Goal: Task Accomplishment & Management: Manage account settings

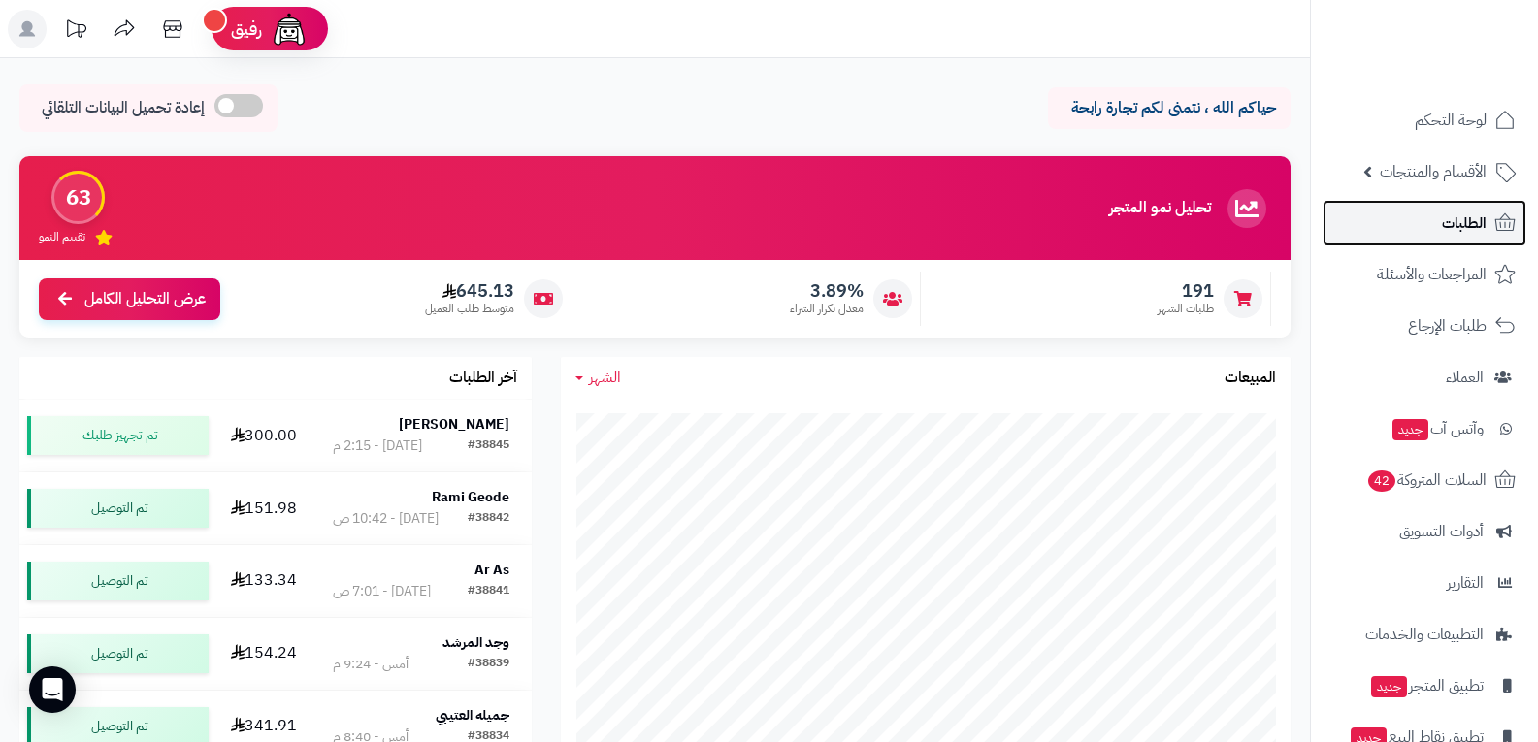
click at [1460, 230] on span "الطلبات" at bounding box center [1464, 223] width 45 height 27
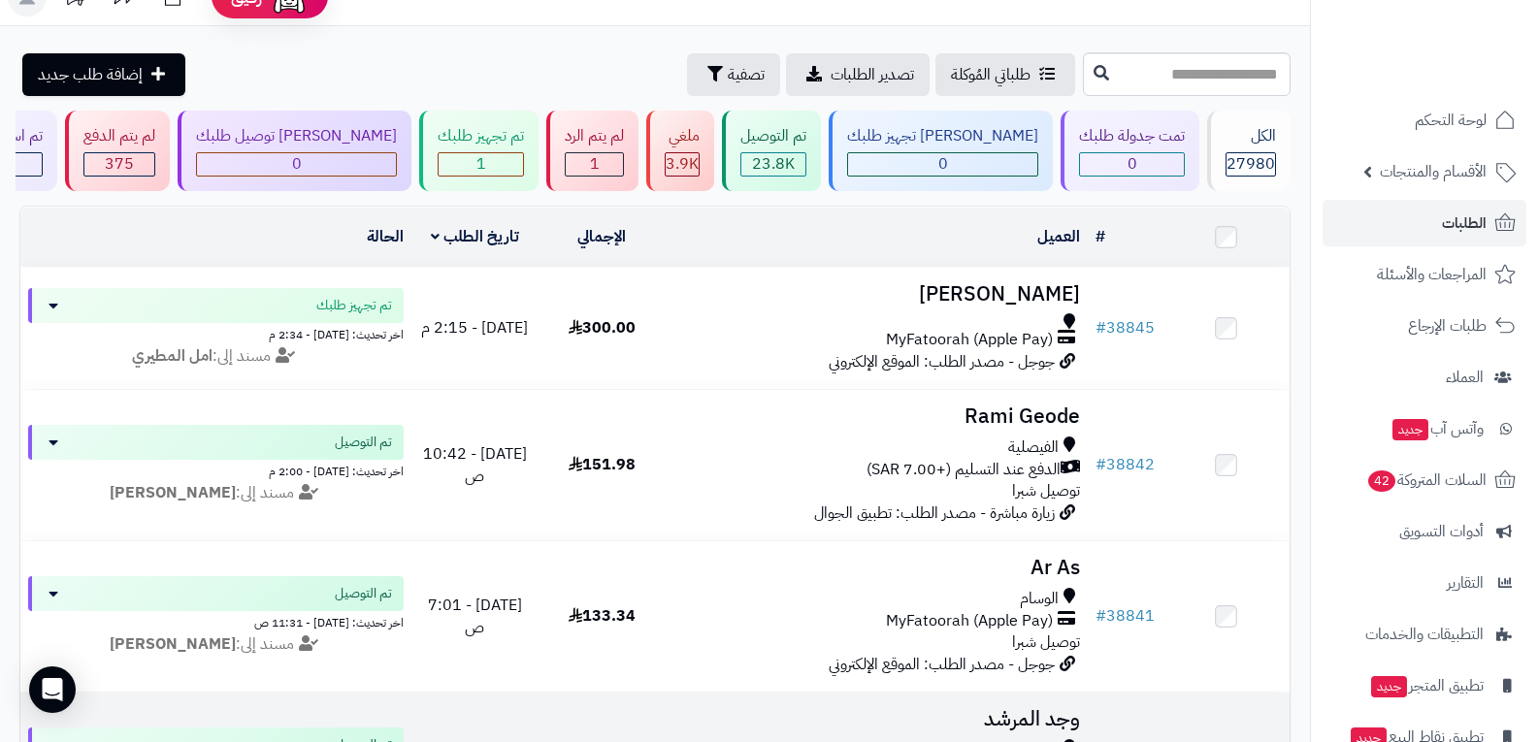
scroll to position [22, 0]
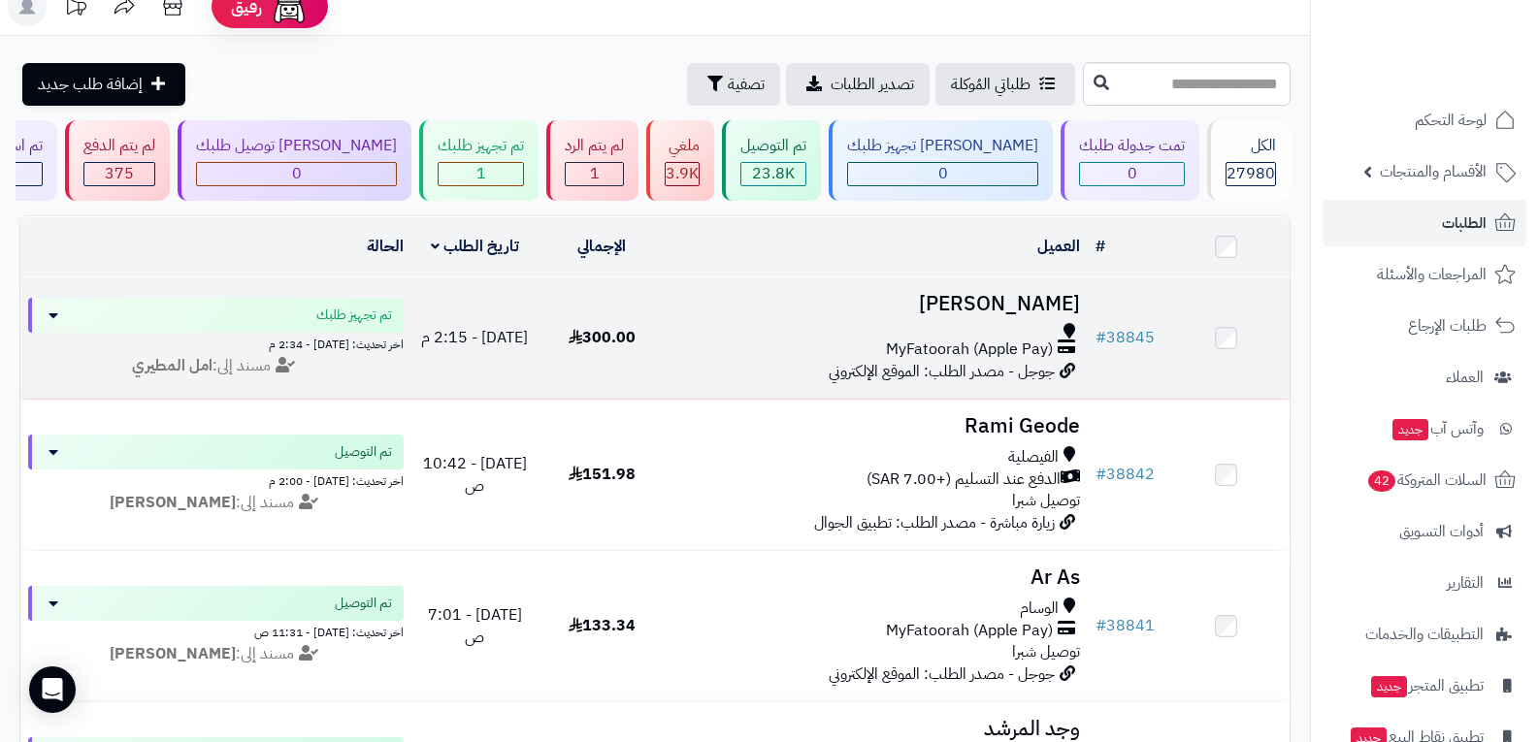
click at [939, 351] on span "MyFatoorah (Apple Pay)" at bounding box center [969, 350] width 167 height 22
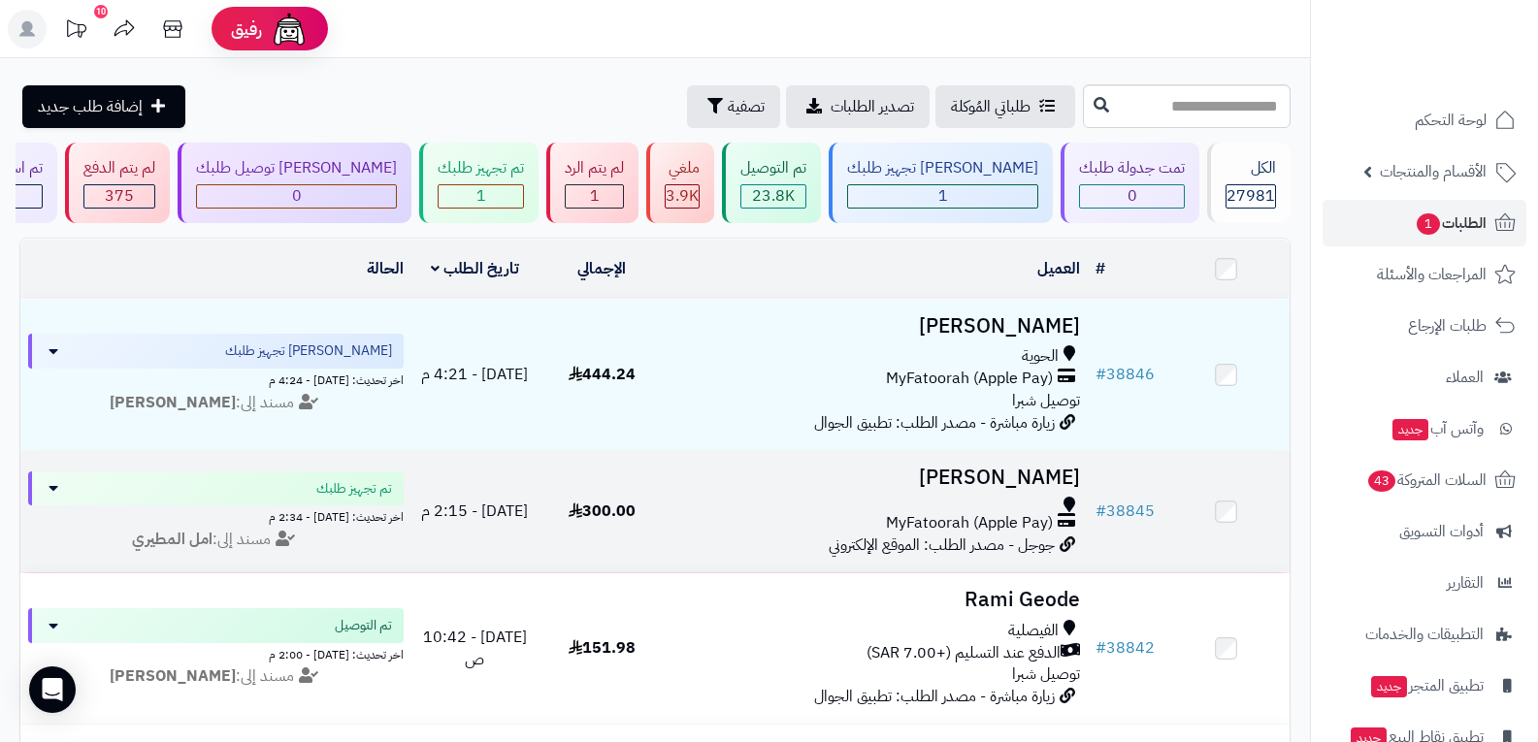
click at [953, 534] on span "جوجل - مصدر الطلب: الموقع الإلكتروني" at bounding box center [942, 545] width 226 height 23
